Goal: Task Accomplishment & Management: Manage account settings

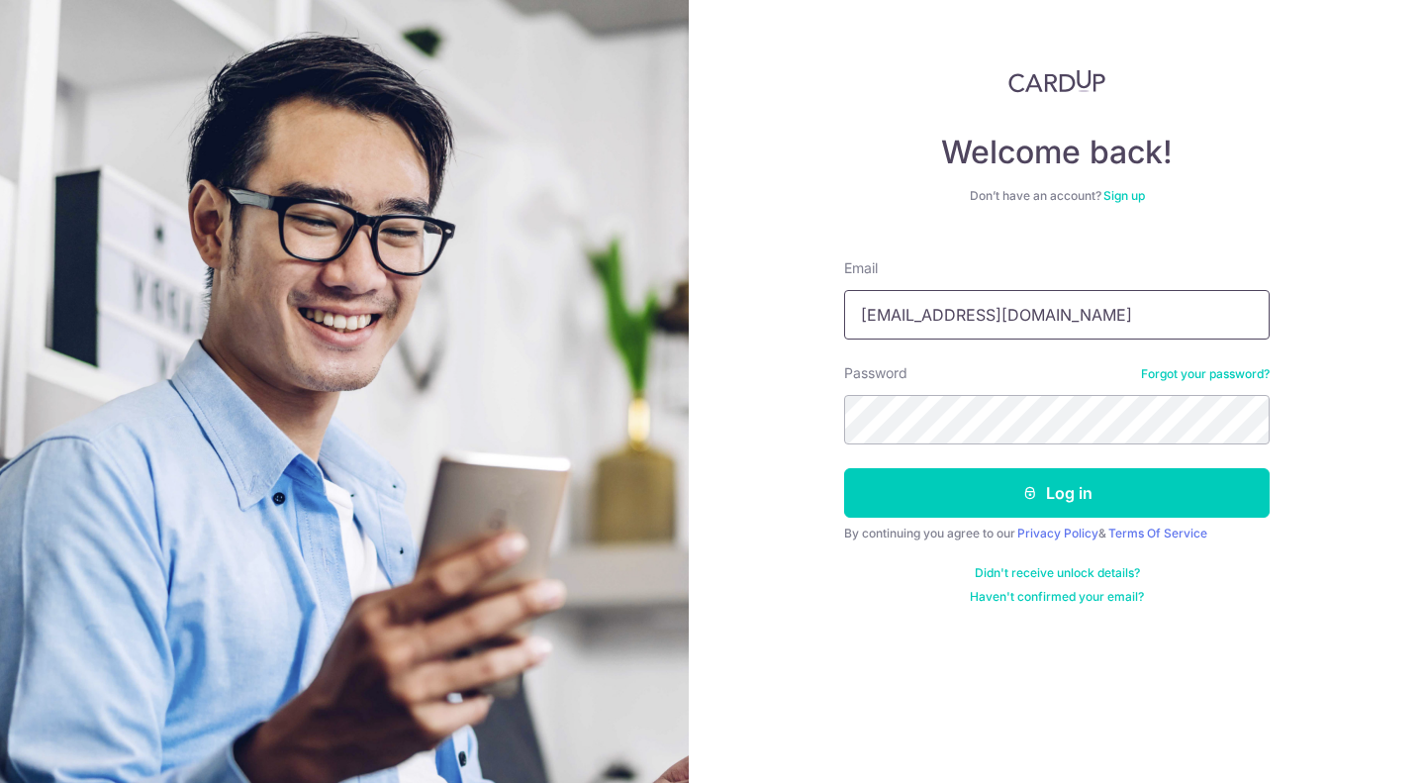
click at [1011, 320] on input "eddieyew82@gmail.com" at bounding box center [1057, 314] width 426 height 49
drag, startPoint x: 922, startPoint y: 317, endPoint x: 1303, endPoint y: 301, distance: 381.4
click at [1303, 301] on div "Welcome back! Don’t have an account? Sign up Email eddieyew82@gmail.com Passwor…" at bounding box center [1057, 391] width 736 height 783
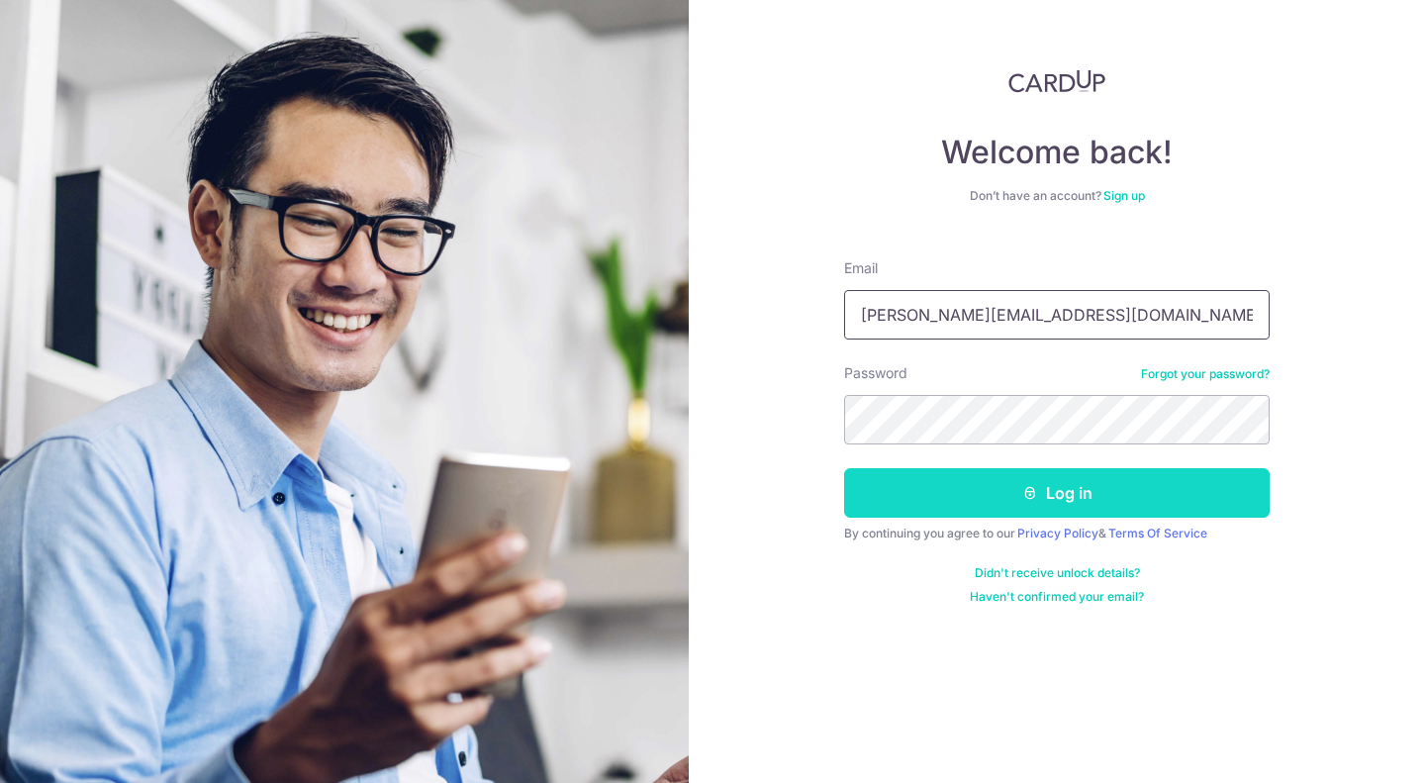
type input "[PERSON_NAME][EMAIL_ADDRESS][DOMAIN_NAME]"
click at [1057, 483] on button "Log in" at bounding box center [1057, 492] width 426 height 49
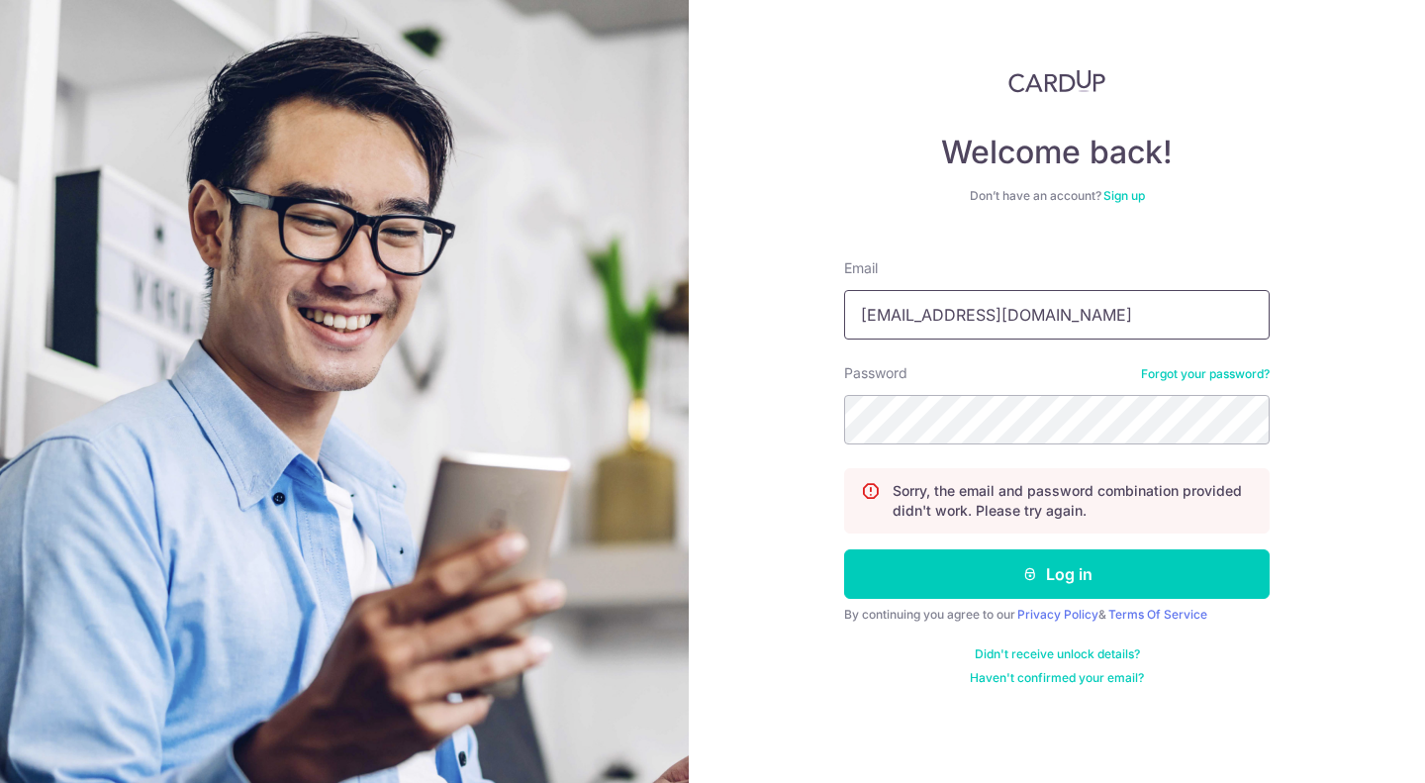
click at [1031, 315] on input "eddieyew82@gmail.com" at bounding box center [1057, 314] width 426 height 49
drag, startPoint x: 904, startPoint y: 317, endPoint x: 1424, endPoint y: 266, distance: 523.1
click at [1424, 266] on div "Welcome back! Don’t have an account? Sign up Email eddieyew82@gmail.com Passwor…" at bounding box center [1057, 391] width 736 height 783
type input "[PERSON_NAME][EMAIL_ADDRESS][DOMAIN_NAME]"
click at [369, 408] on section "Welcome back! Don’t have an account? Sign up Email eddie@aceascentia.com Passwo…" at bounding box center [712, 391] width 1425 height 783
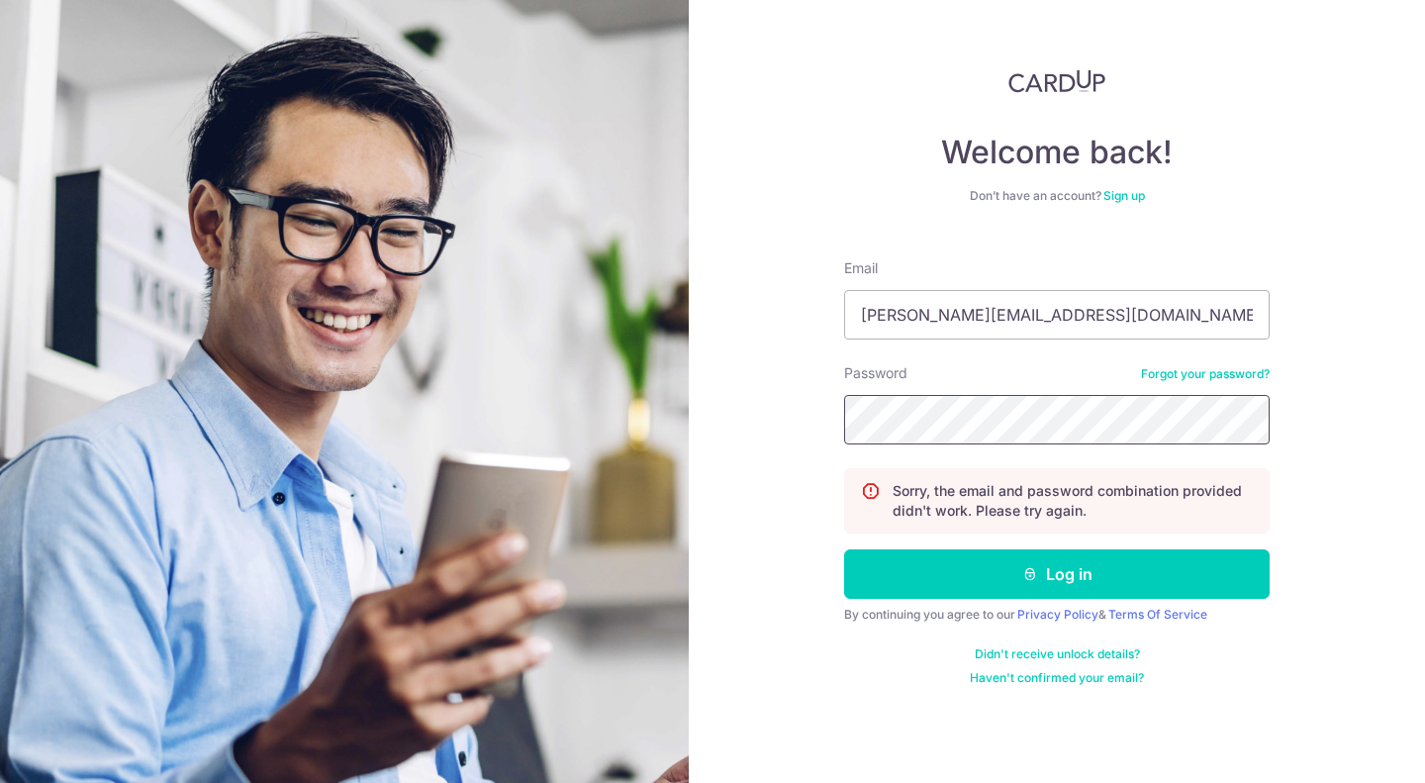
click at [844, 549] on button "Log in" at bounding box center [1057, 573] width 426 height 49
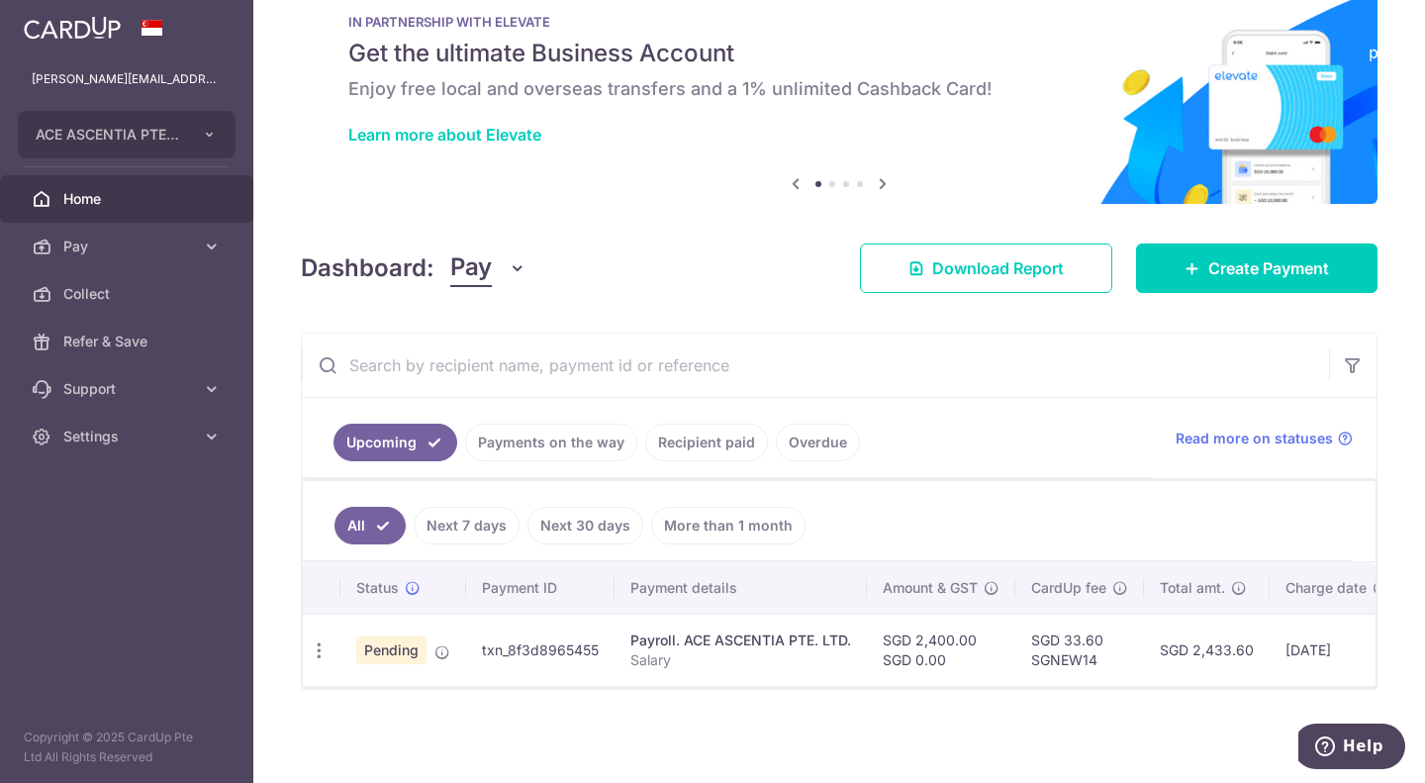
scroll to position [0, 297]
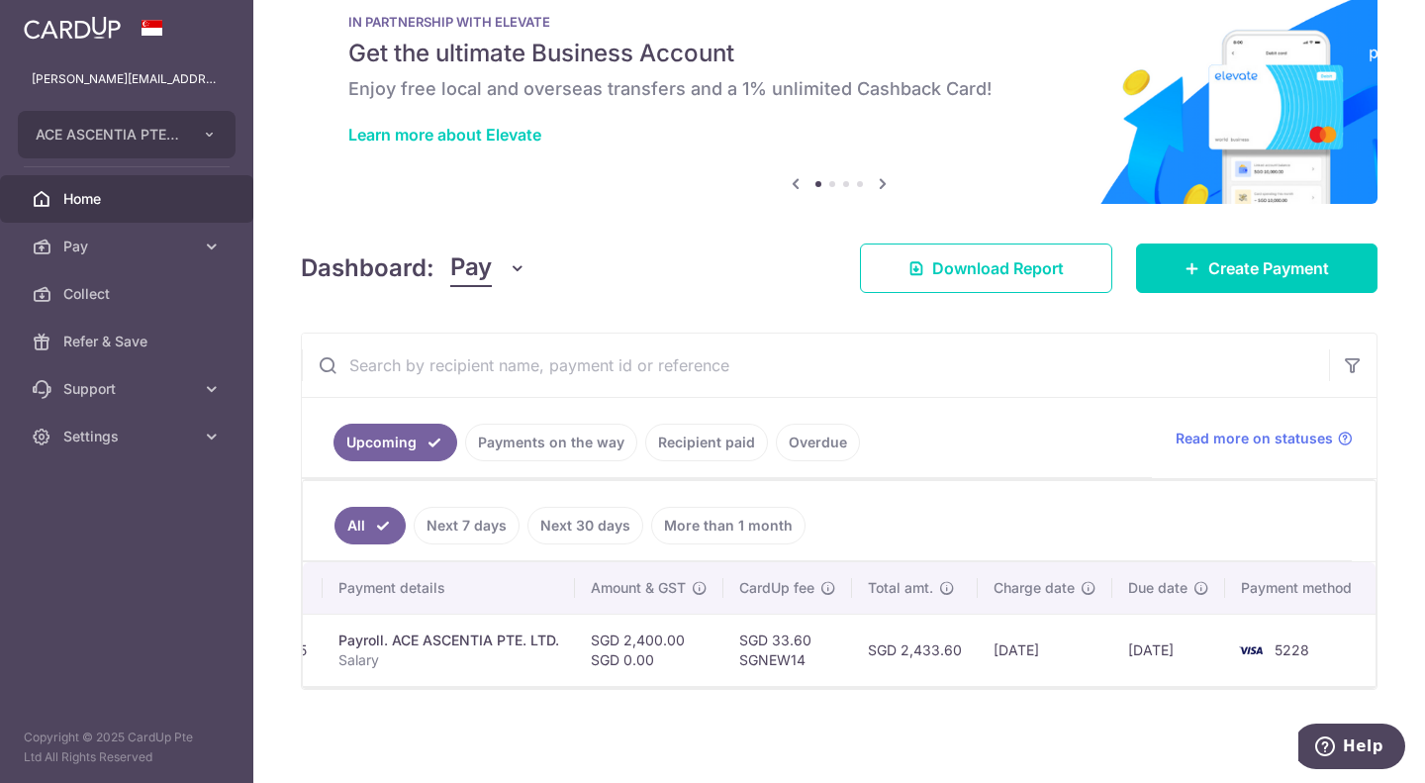
drag, startPoint x: 700, startPoint y: 686, endPoint x: 471, endPoint y: 713, distance: 230.2
click at [469, 714] on div "× Pause Schedule Pause all future payments in this series Pause just this one p…" at bounding box center [839, 391] width 1172 height 783
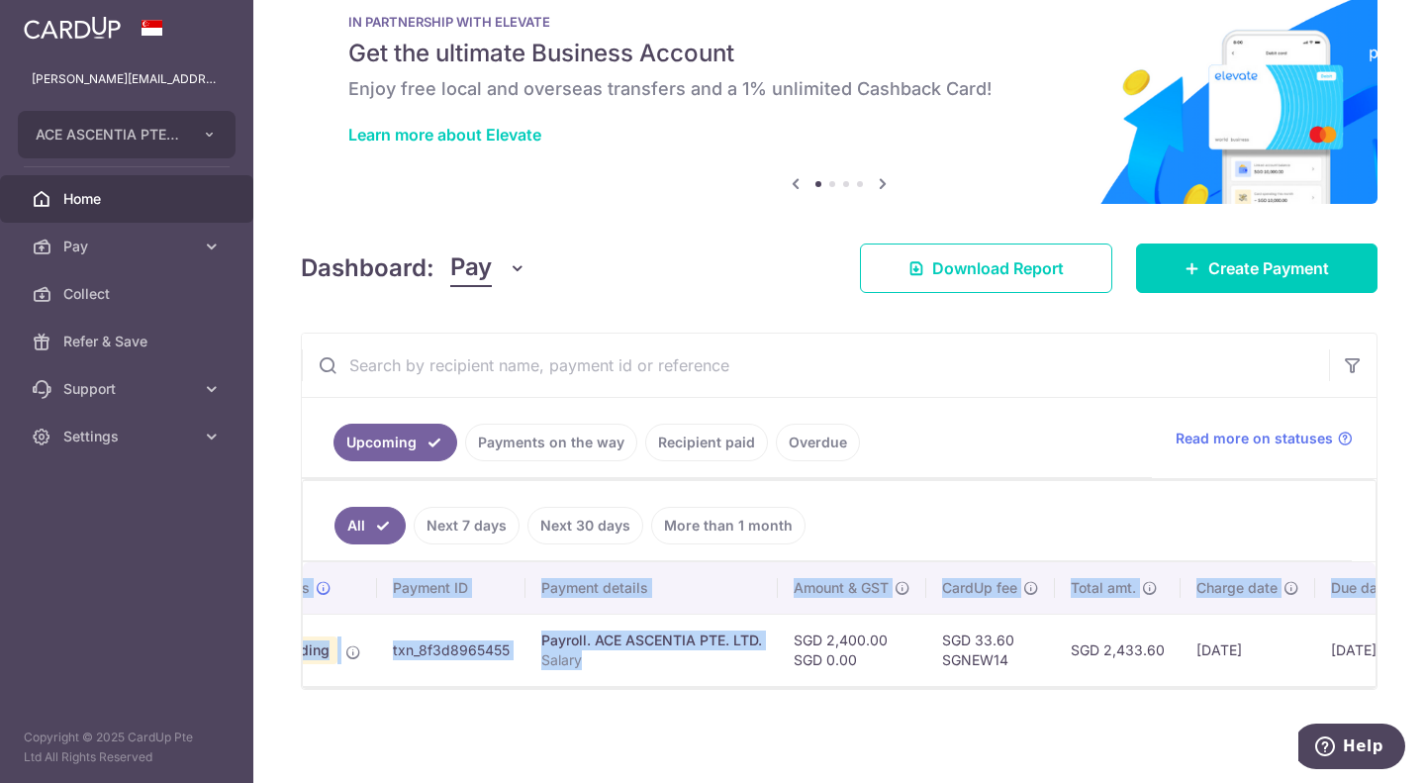
scroll to position [0, 0]
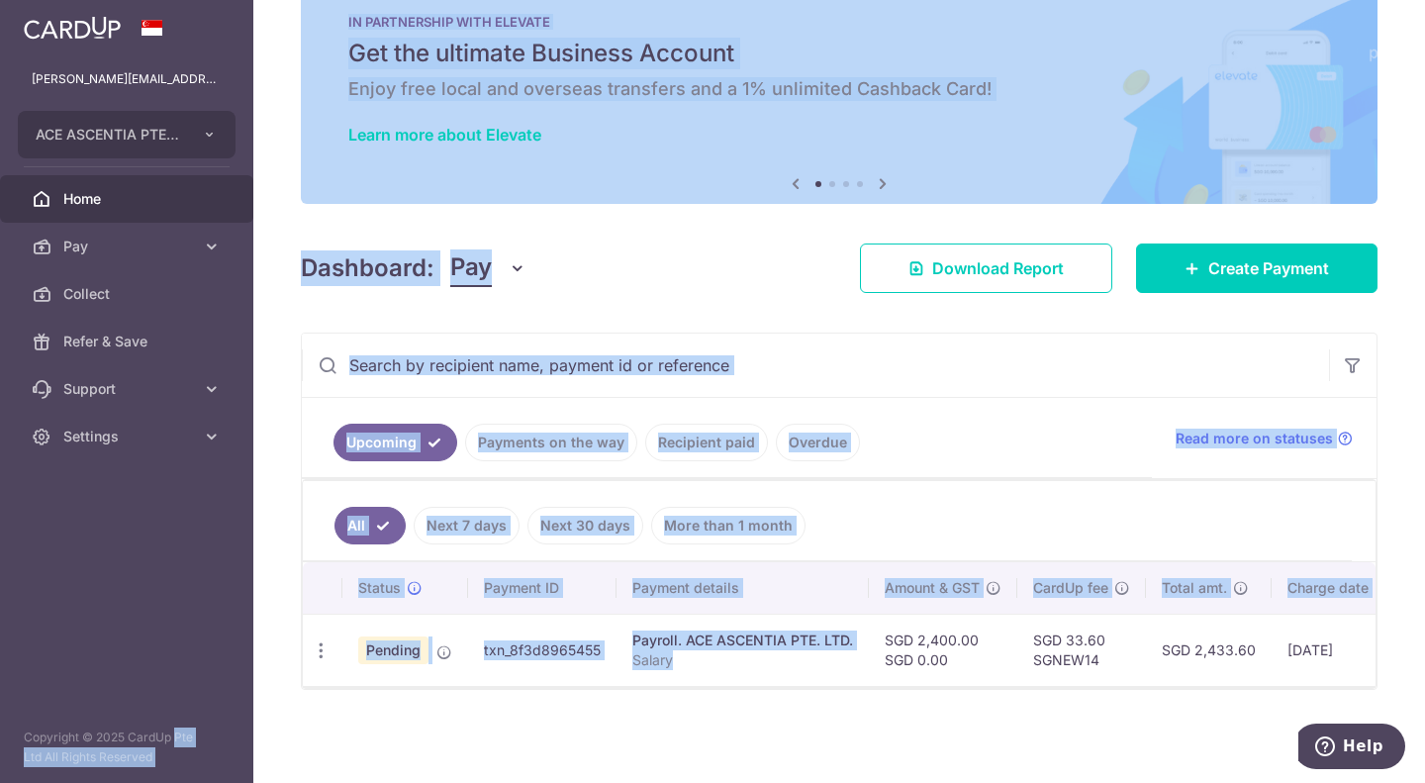
drag, startPoint x: 561, startPoint y: 673, endPoint x: 596, endPoint y: 718, distance: 56.4
click at [142, 679] on main "[PERSON_NAME][EMAIL_ADDRESS][DOMAIN_NAME] ACE ASCENTIA PTE. LTD. Add new compan…" at bounding box center [712, 391] width 1425 height 783
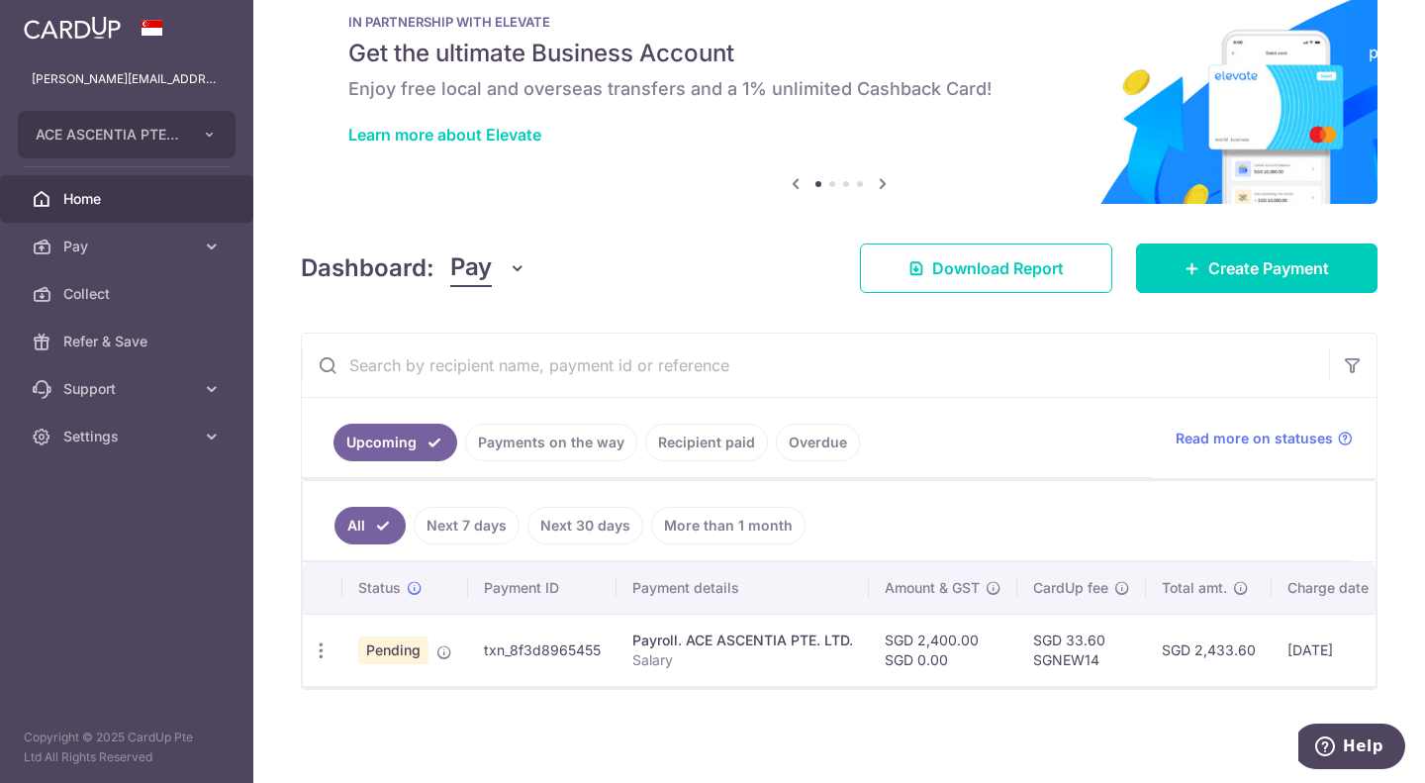
click at [581, 735] on div "× Pause Schedule Pause all future payments in this series Pause just this one p…" at bounding box center [839, 391] width 1172 height 783
drag, startPoint x: 482, startPoint y: 643, endPoint x: 603, endPoint y: 639, distance: 120.8
click at [603, 639] on td "txn_8f3d8965455" at bounding box center [542, 650] width 148 height 72
copy td "txn_8f3d8965455"
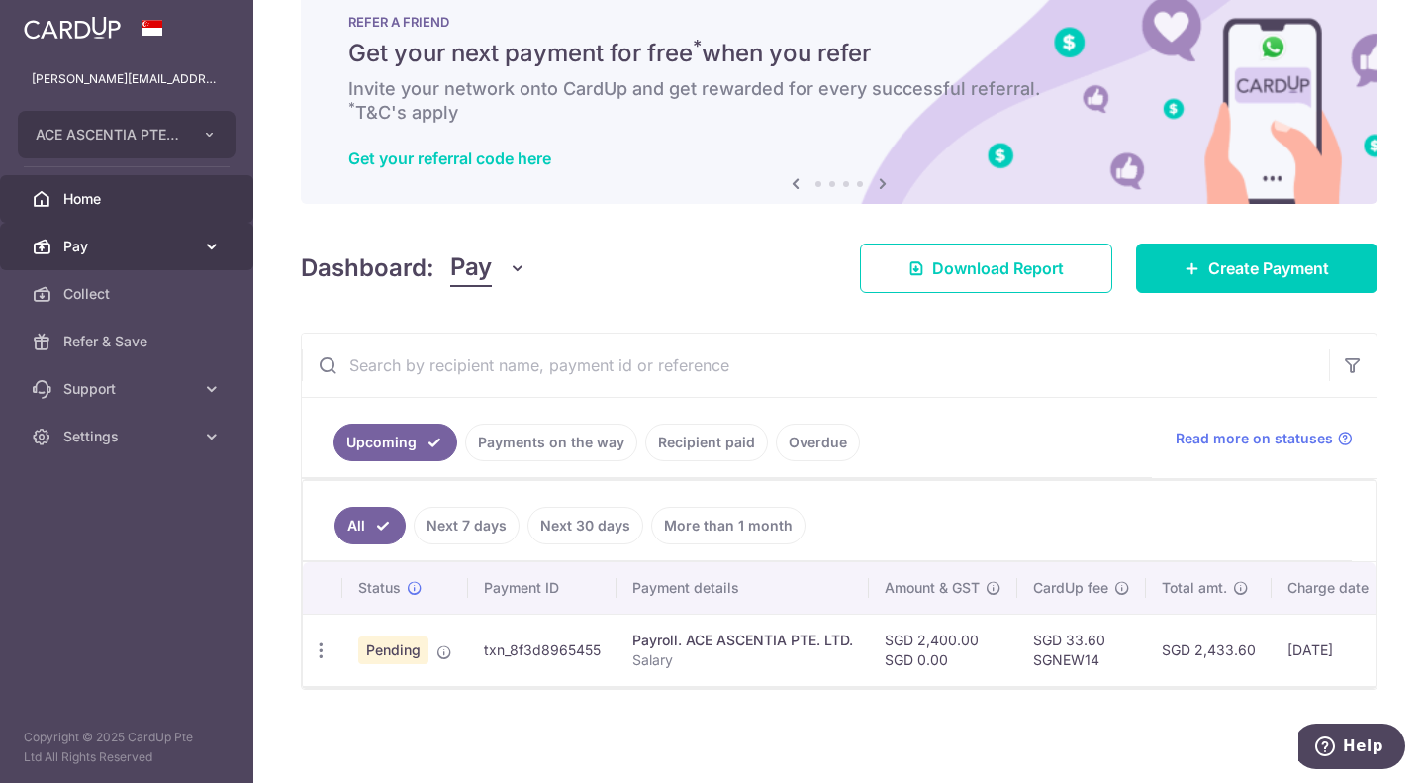
click at [189, 236] on link "Pay" at bounding box center [126, 247] width 253 height 48
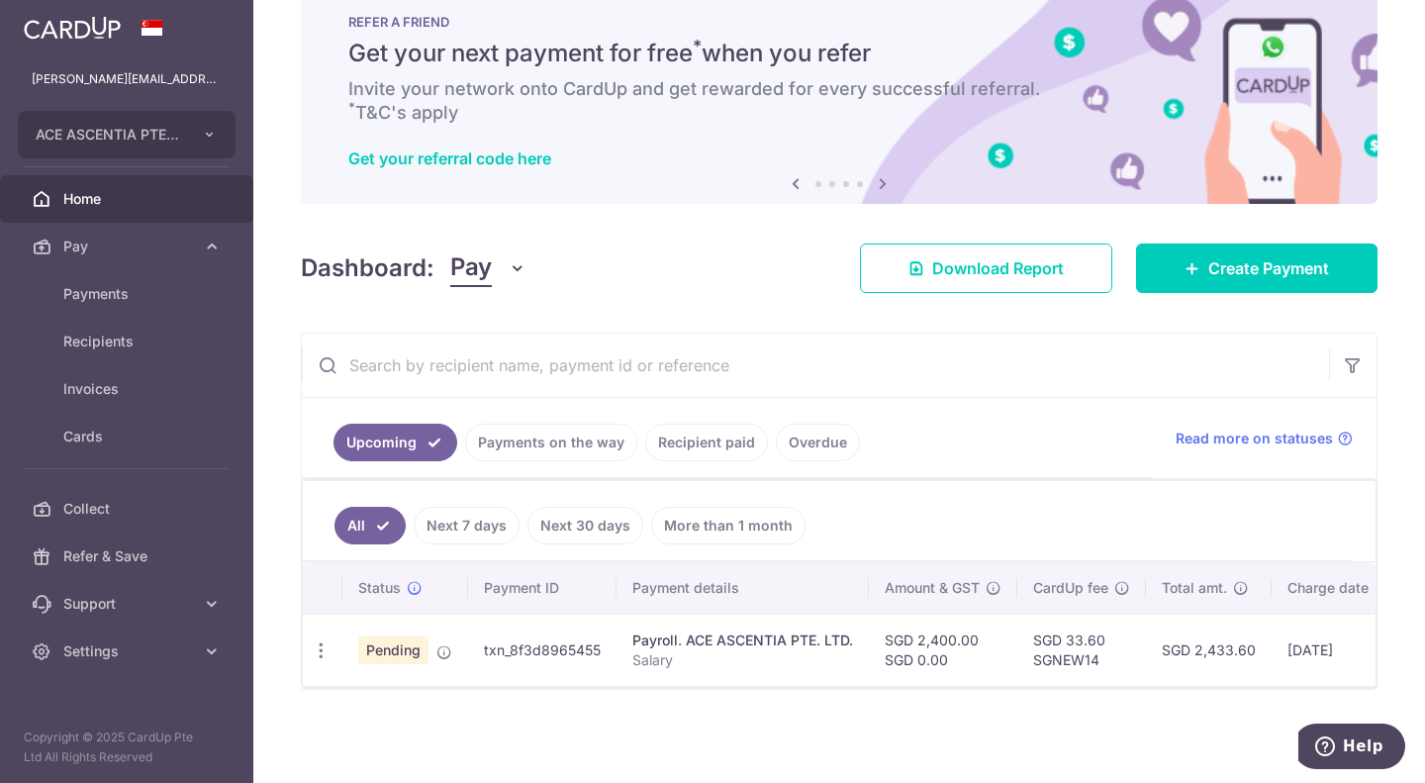
scroll to position [0, 297]
